Goal: Entertainment & Leisure: Browse casually

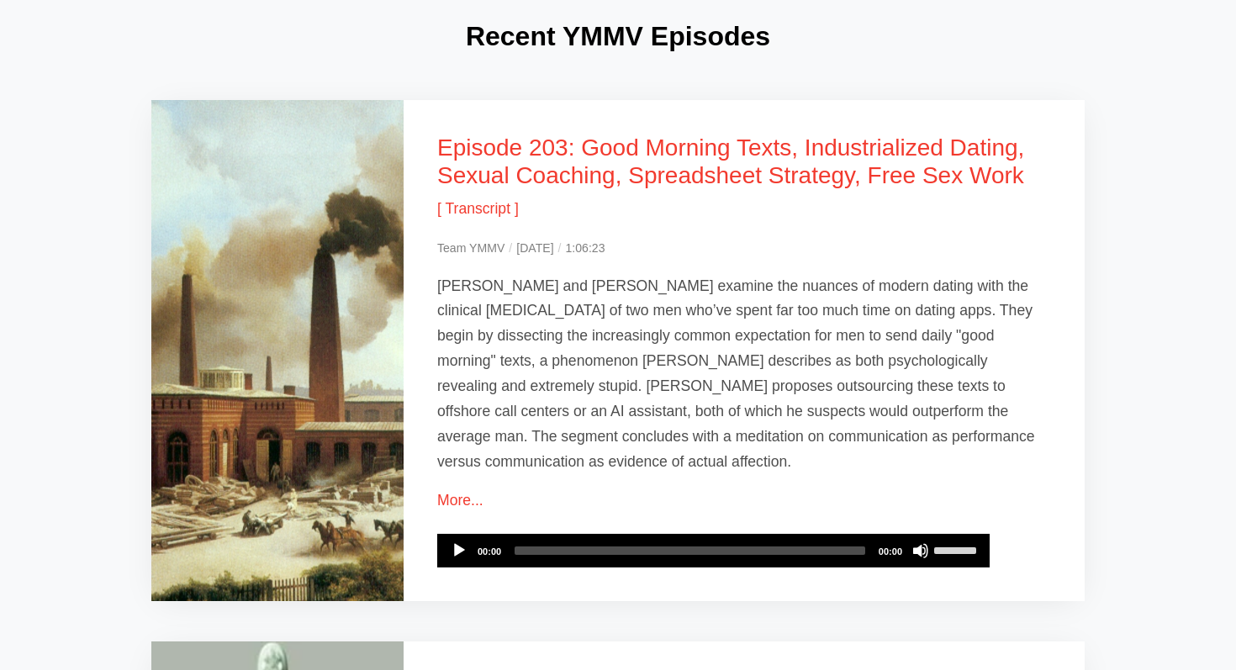
scroll to position [1143, 0]
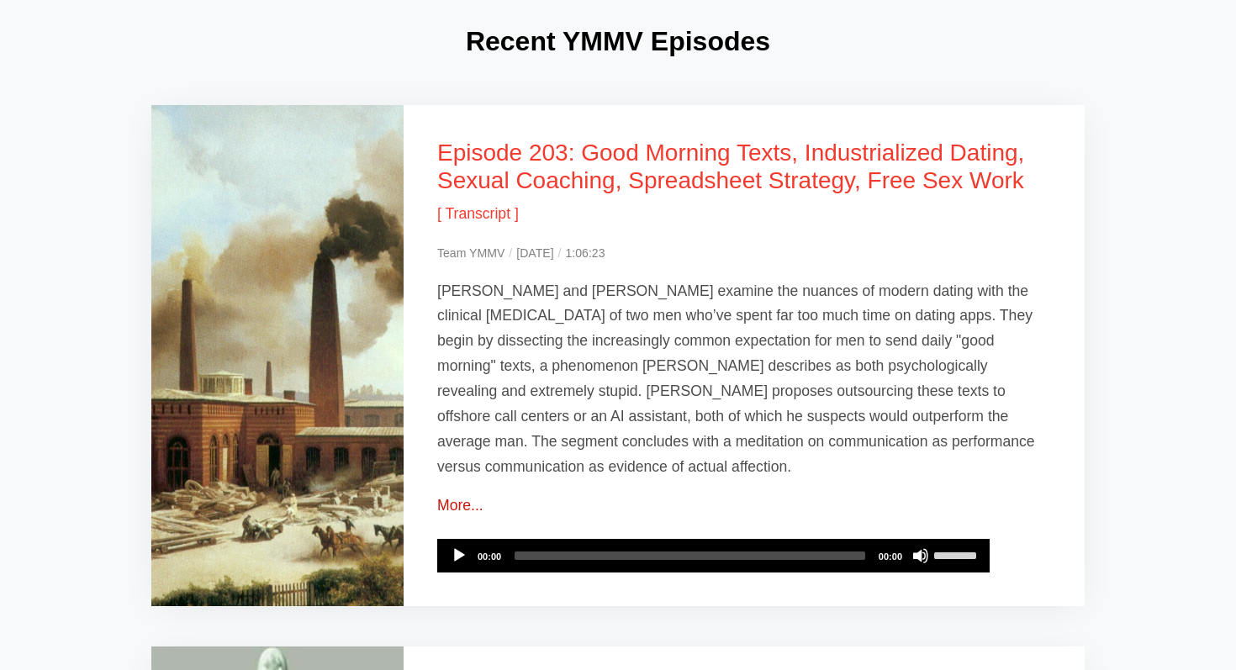
click at [453, 497] on link "More..." at bounding box center [460, 505] width 46 height 17
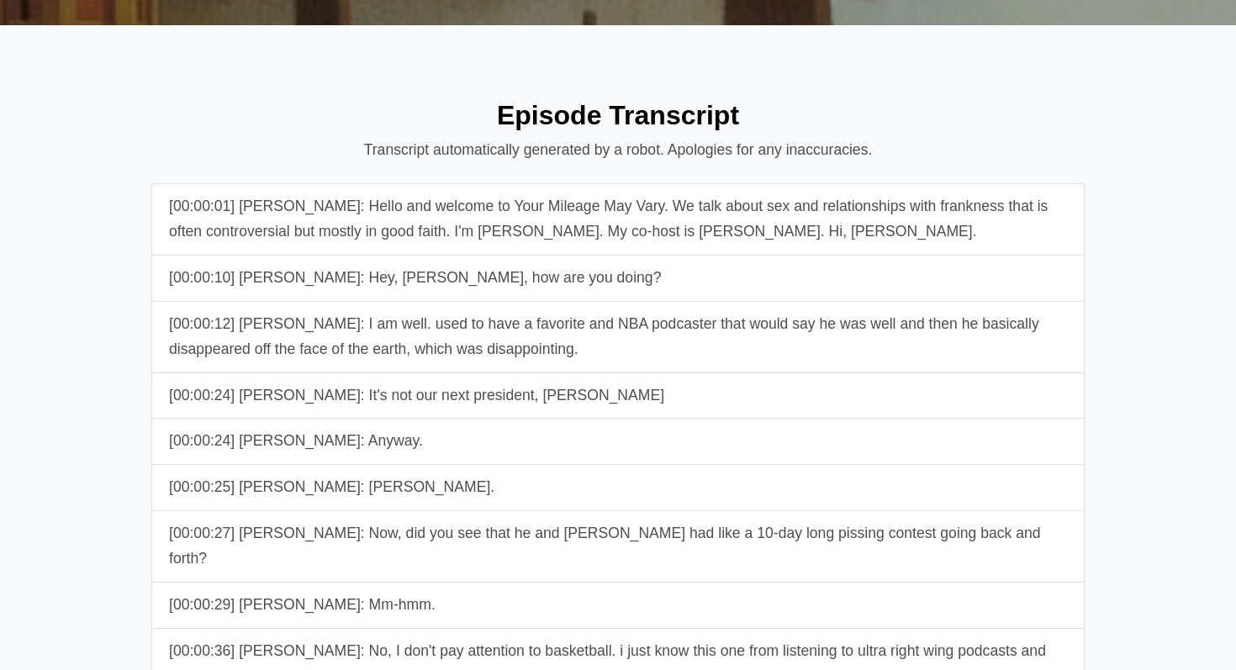
scroll to position [1668, 0]
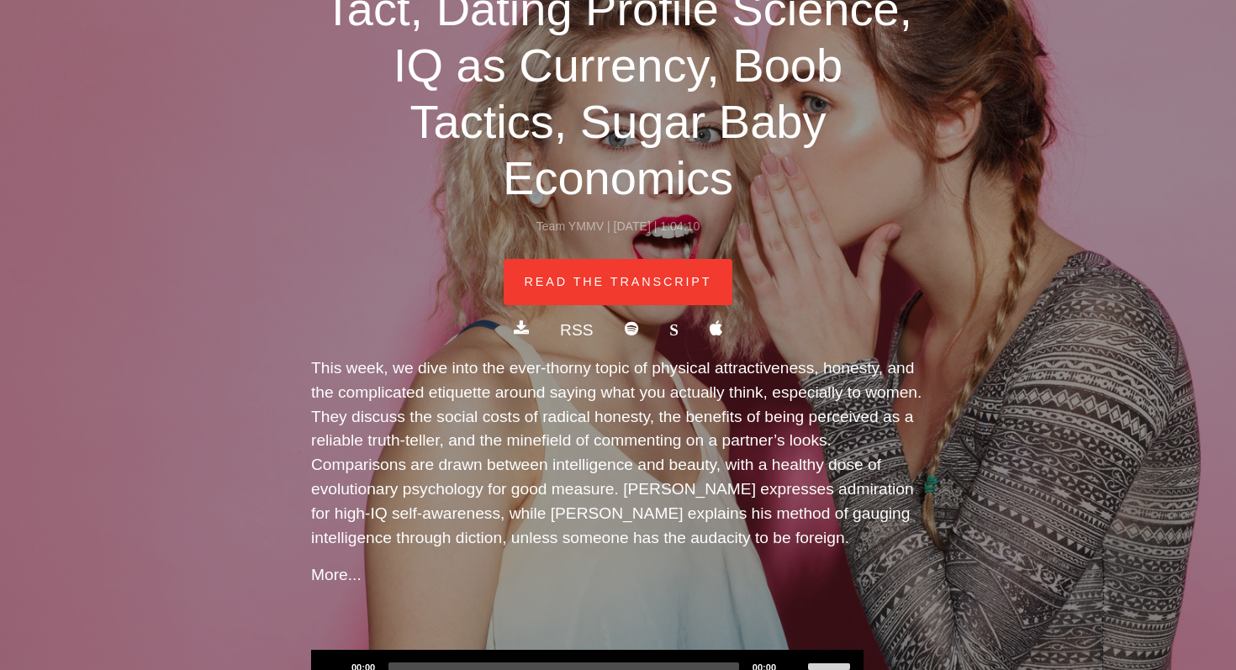
scroll to position [356, 0]
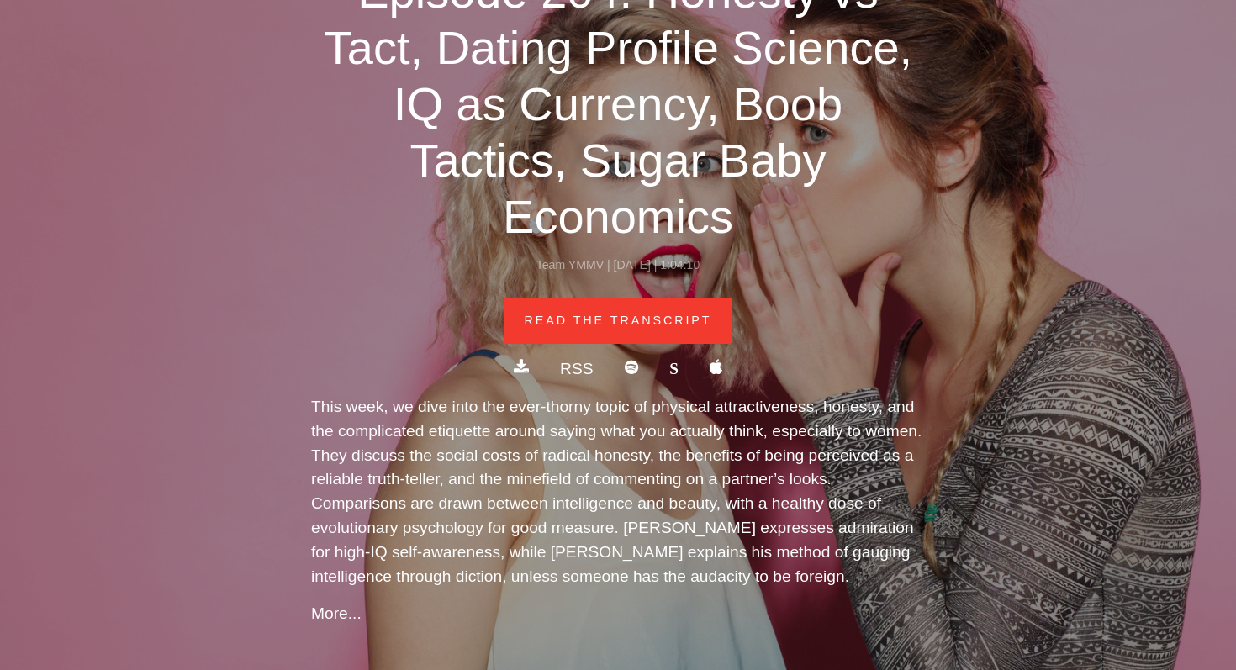
click at [710, 359] on span at bounding box center [716, 367] width 13 height 16
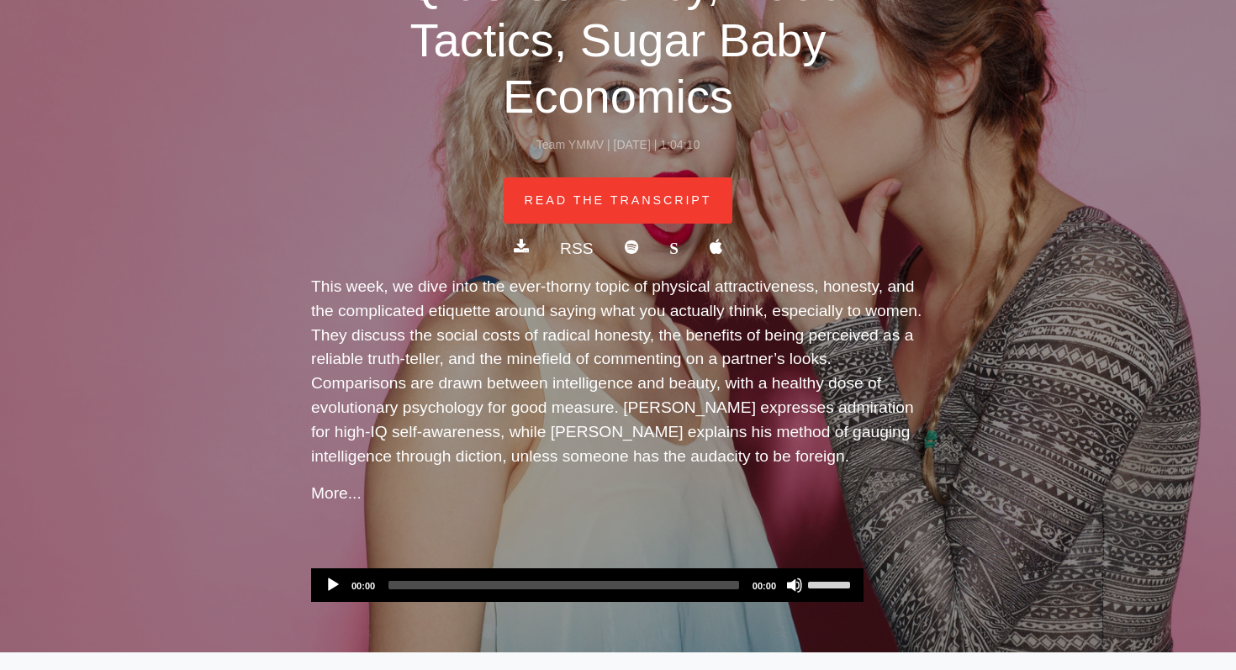
scroll to position [448, 0]
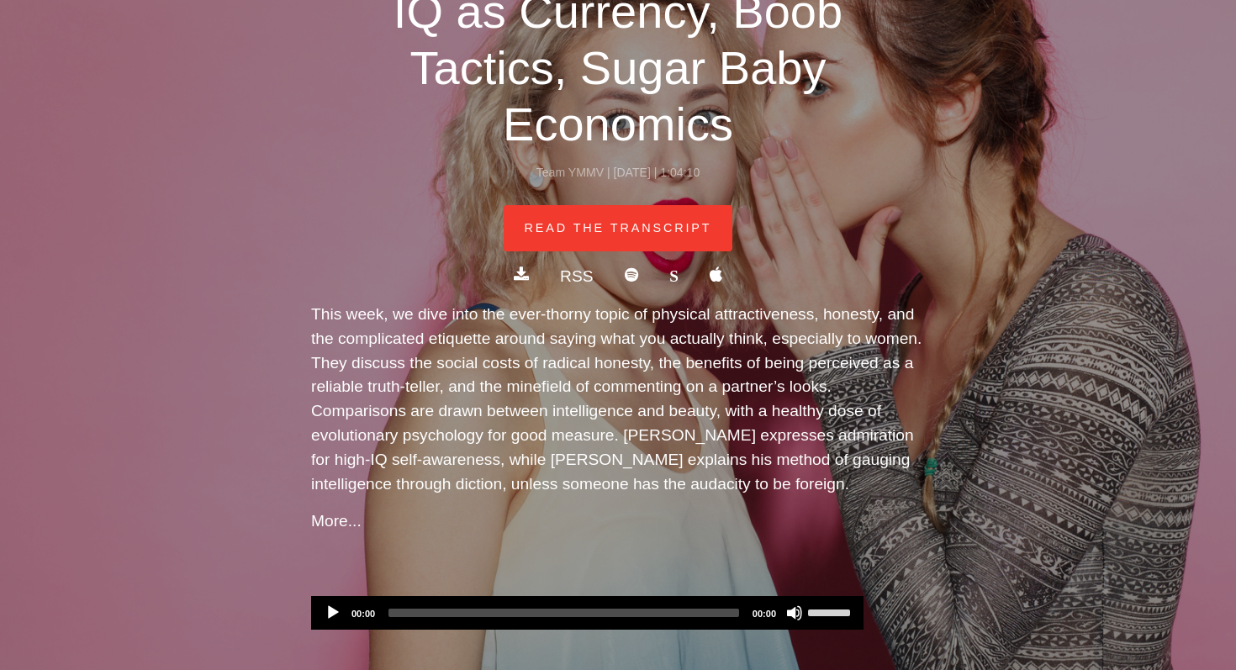
click at [626, 267] on span at bounding box center [631, 275] width 13 height 16
